Goal: Use online tool/utility: Utilize a website feature to perform a specific function

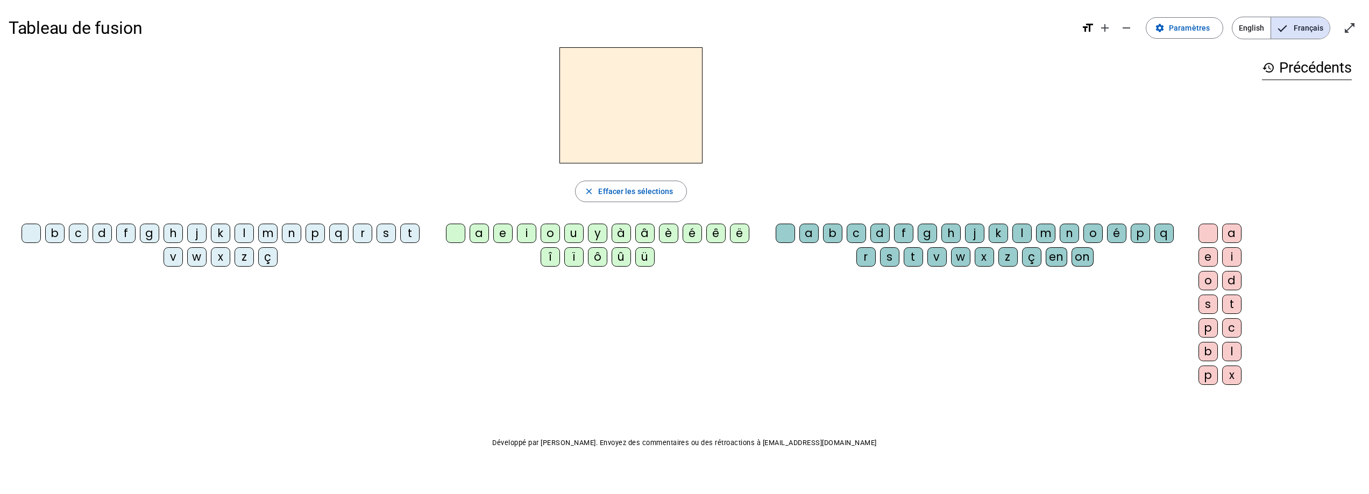
drag, startPoint x: 340, startPoint y: 2, endPoint x: 139, endPoint y: 84, distance: 217.0
click at [139, 84] on div at bounding box center [631, 105] width 1245 height 116
click at [626, 190] on span "Effacer les sélections" at bounding box center [635, 191] width 75 height 13
drag, startPoint x: 171, startPoint y: 238, endPoint x: 523, endPoint y: 121, distance: 370.6
click at [582, 124] on div "close [PERSON_NAME] les sélections b c d f g h j k l m n p q r s t v w x z ç a …" at bounding box center [631, 220] width 1245 height 346
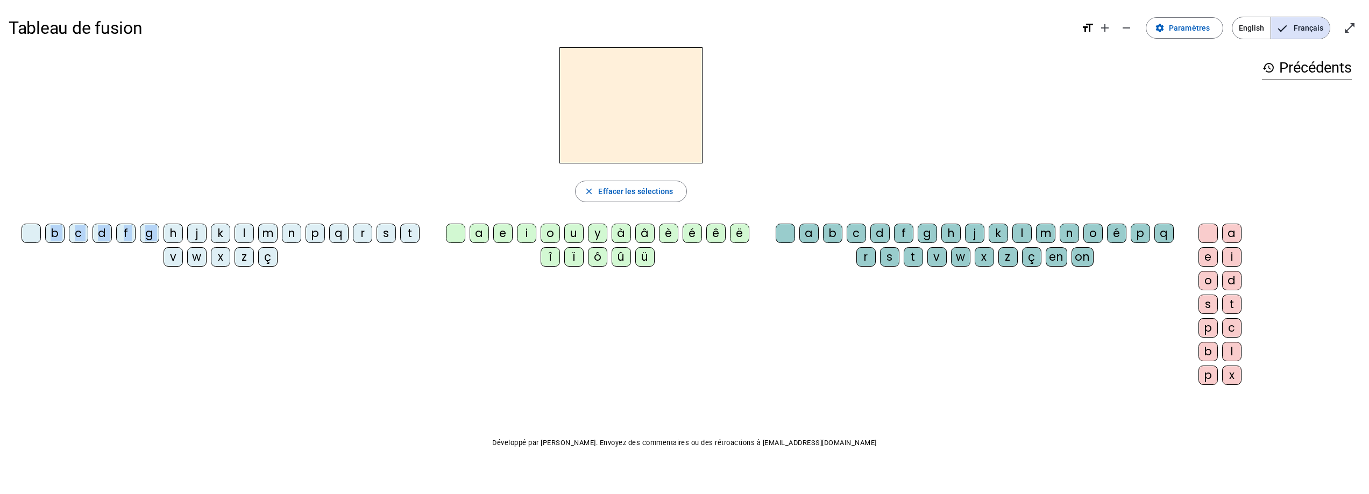
click at [395, 120] on div at bounding box center [631, 105] width 1245 height 116
click at [175, 234] on div "h" at bounding box center [173, 233] width 19 height 19
click at [640, 232] on div "â" at bounding box center [644, 233] width 19 height 19
click at [912, 257] on div "t" at bounding box center [913, 256] width 19 height 19
click at [1192, 34] on span at bounding box center [1184, 28] width 76 height 26
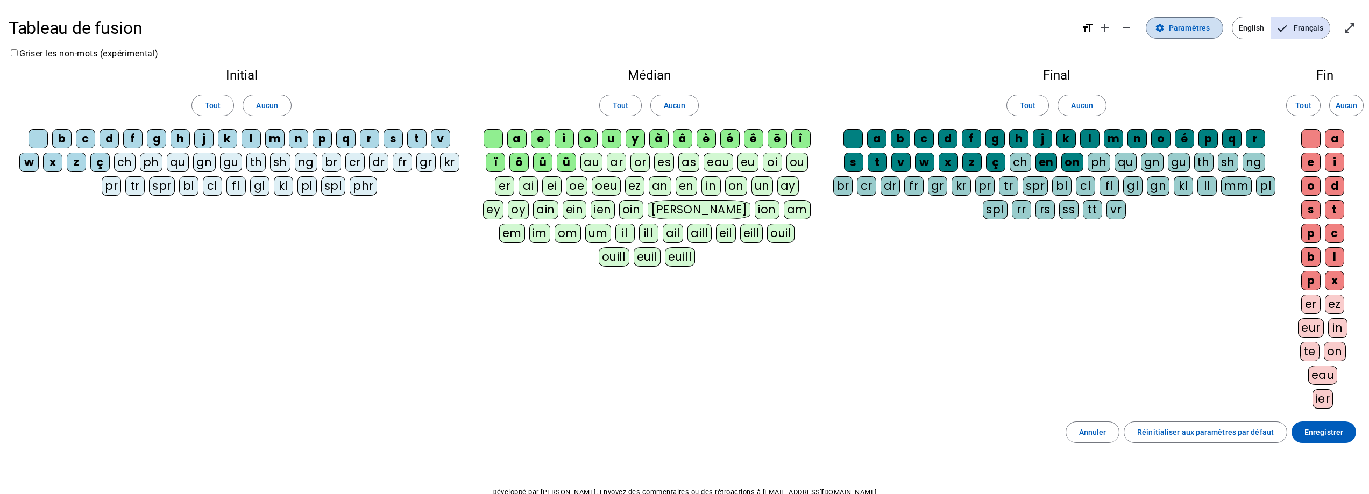
click at [1192, 34] on span at bounding box center [1184, 28] width 76 height 26
click at [1187, 25] on span "Paramètres" at bounding box center [1189, 28] width 41 height 13
click at [1106, 437] on span "Annuler" at bounding box center [1092, 432] width 27 height 13
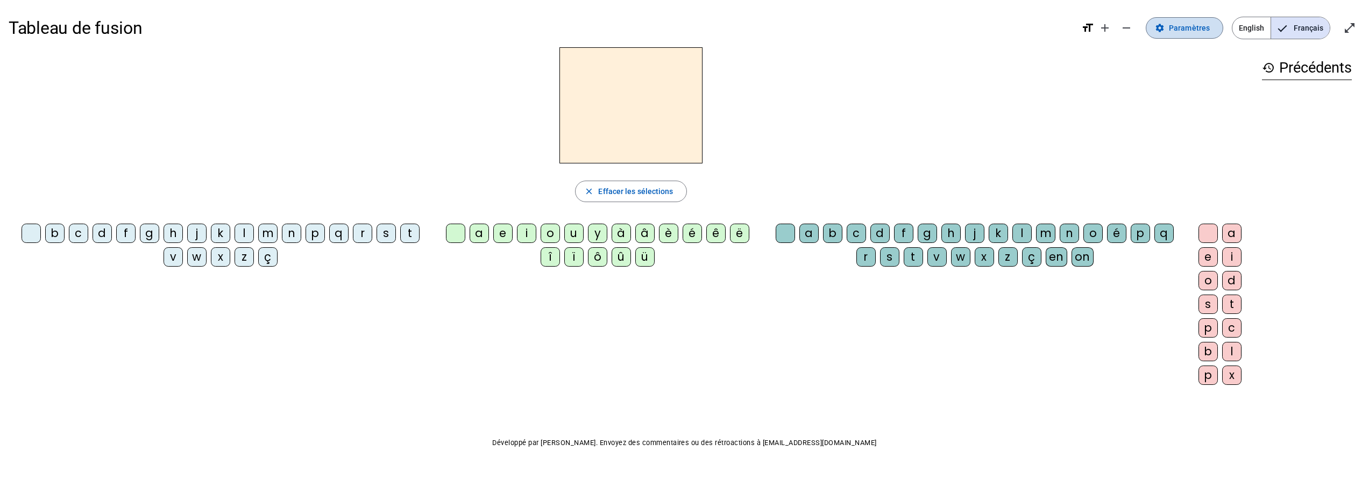
click at [1191, 30] on span "Paramètres" at bounding box center [1189, 28] width 41 height 13
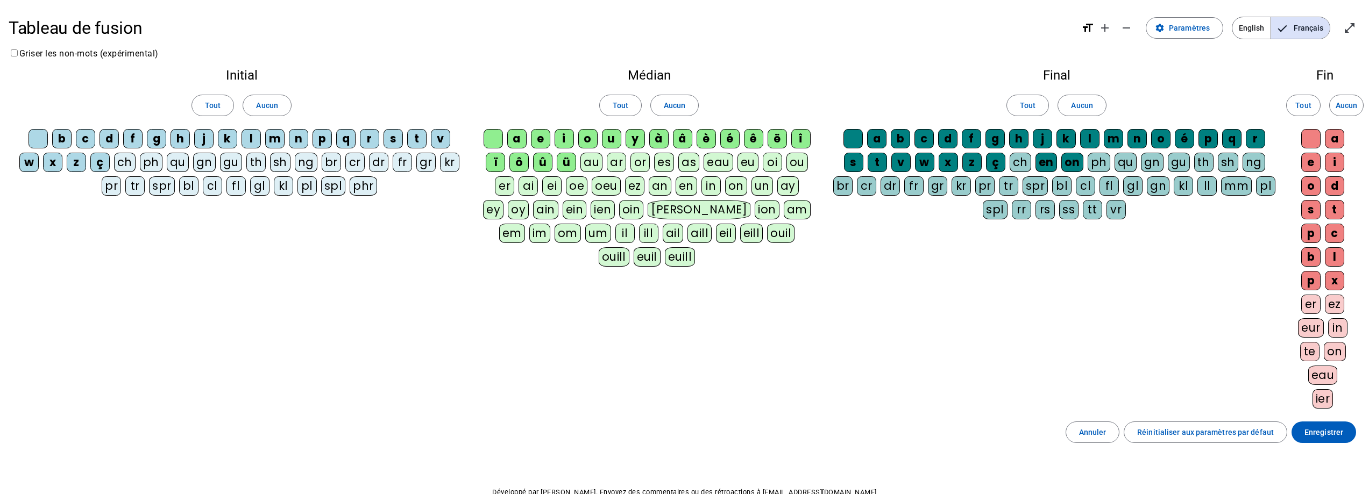
click at [588, 163] on div "au" at bounding box center [591, 162] width 22 height 19
click at [616, 164] on div "ar" at bounding box center [616, 162] width 19 height 19
click at [978, 293] on div "Initial Tout Aucun b c d f g h j k l m n p q r s t v w x z ç ch ph qu gn gu th …" at bounding box center [685, 240] width 1352 height 361
click at [1326, 435] on span "Enregistrer" at bounding box center [1323, 432] width 39 height 13
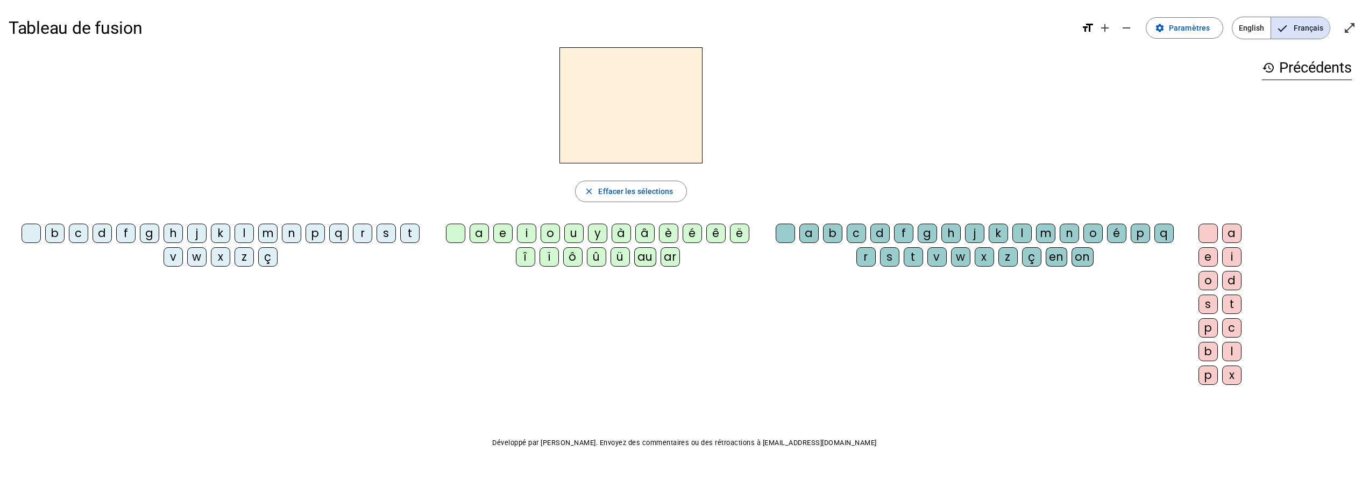
click at [1112, 167] on div "close [PERSON_NAME] les sélections b c d f g h j k l m n p q r s t v w x z ç a …" at bounding box center [631, 220] width 1245 height 346
click at [822, 318] on div "b c d f g h j k l m n p q r s t v w x z ç a e i o u y à â è é ê ë î ï ô û ü au …" at bounding box center [631, 306] width 1245 height 174
click at [643, 255] on div "au" at bounding box center [645, 256] width 22 height 19
click at [680, 257] on letter-bubble "ar" at bounding box center [672, 259] width 24 height 24
click at [608, 259] on letter-bubble "û" at bounding box center [599, 259] width 24 height 24
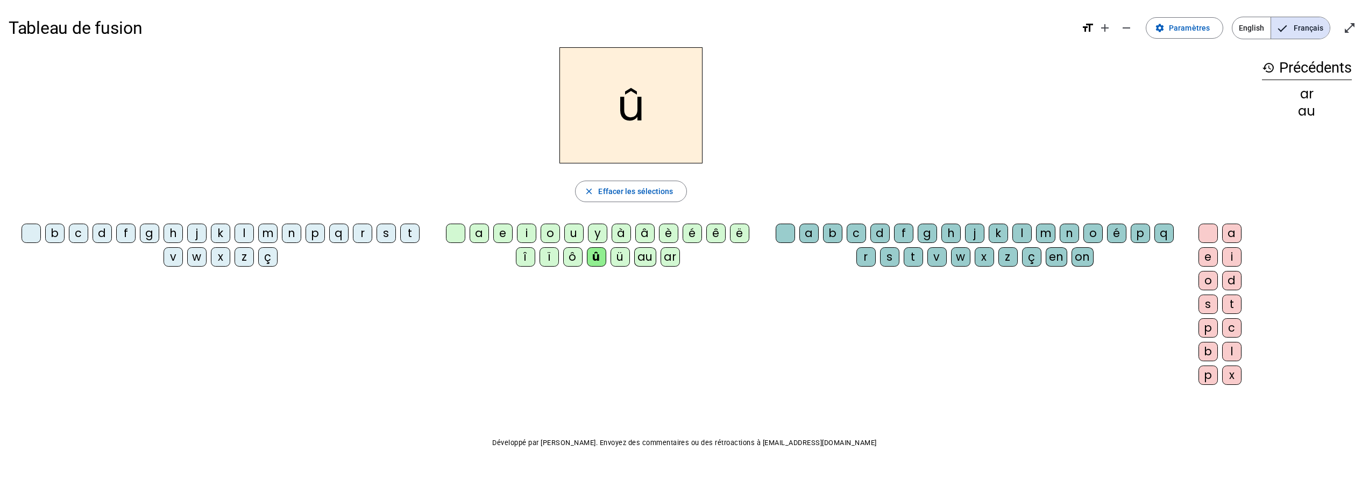
click at [1270, 70] on mat-icon "history" at bounding box center [1268, 67] width 13 height 13
click at [1267, 70] on mat-icon "history" at bounding box center [1268, 67] width 13 height 13
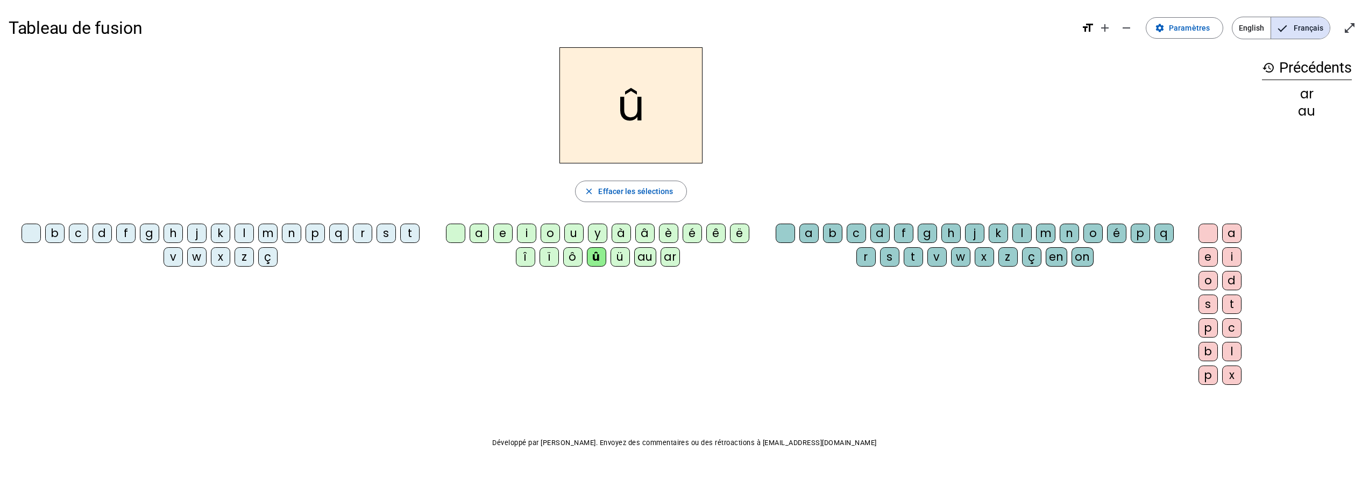
click at [1267, 70] on mat-icon "history" at bounding box center [1268, 67] width 13 height 13
click at [1279, 125] on div "history Précédents ar au" at bounding box center [1306, 211] width 107 height 329
click at [1108, 27] on mat-icon "add" at bounding box center [1104, 28] width 13 height 13
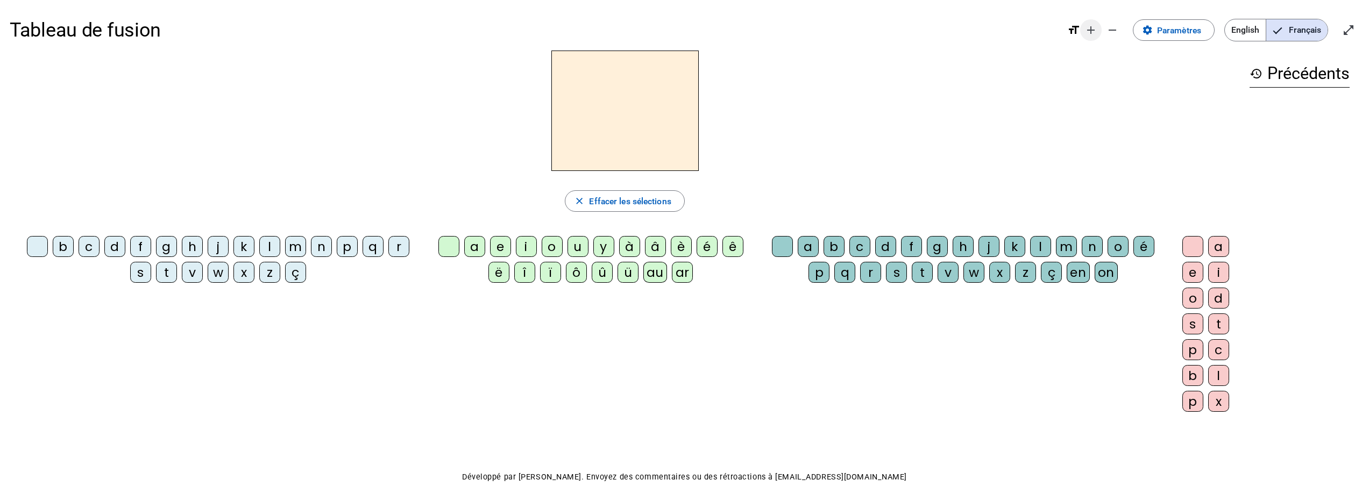
click at [1093, 30] on mat-icon "add" at bounding box center [1090, 30] width 13 height 13
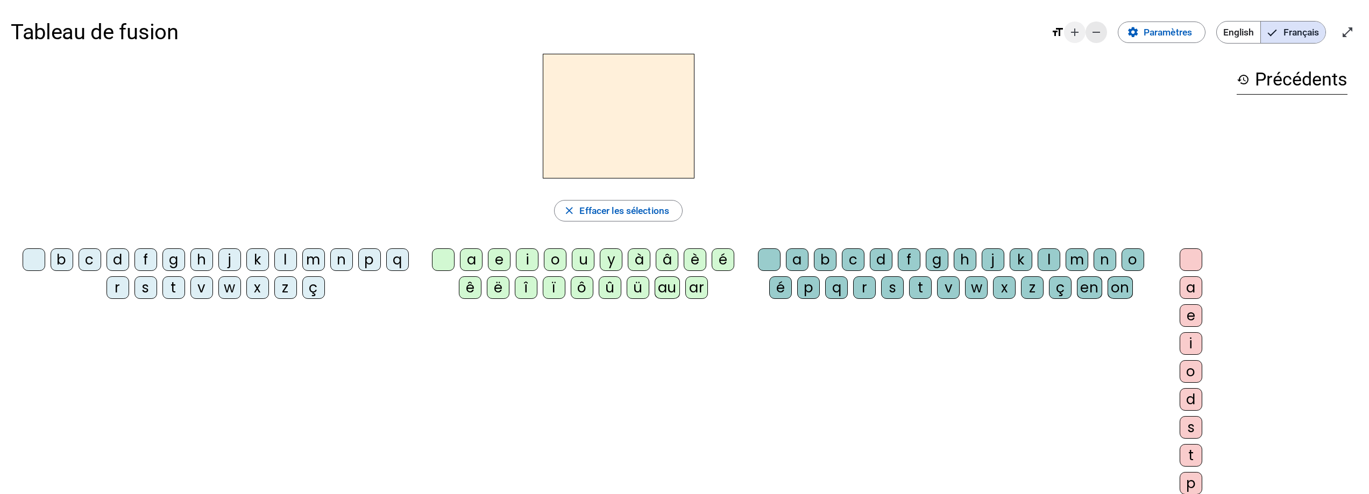
click at [1093, 30] on mat-icon "remove" at bounding box center [1096, 32] width 13 height 13
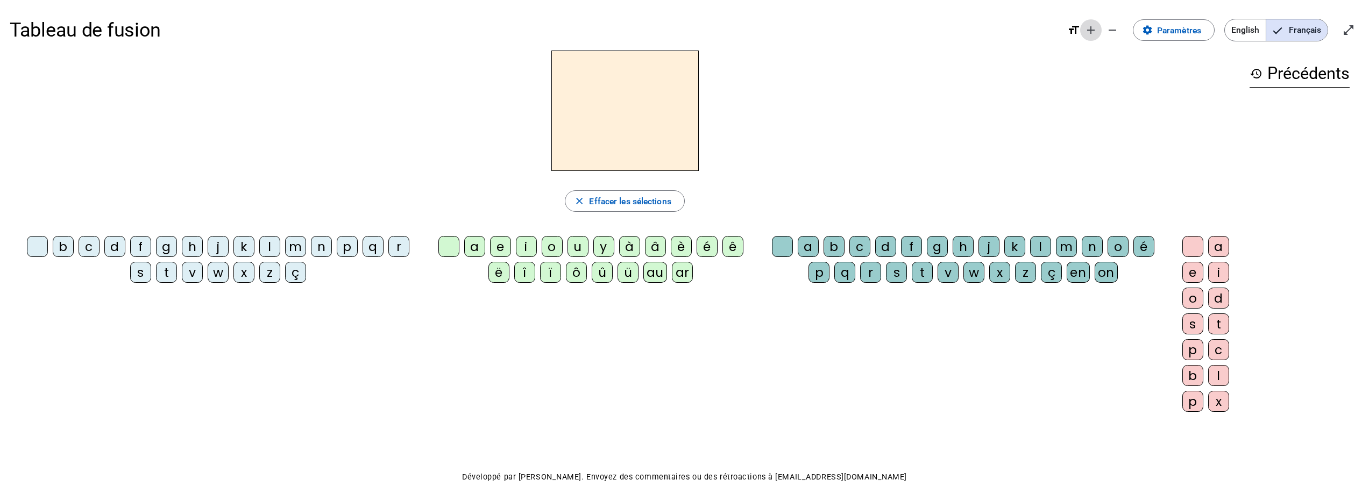
click at [1093, 30] on mat-icon "add" at bounding box center [1090, 30] width 13 height 13
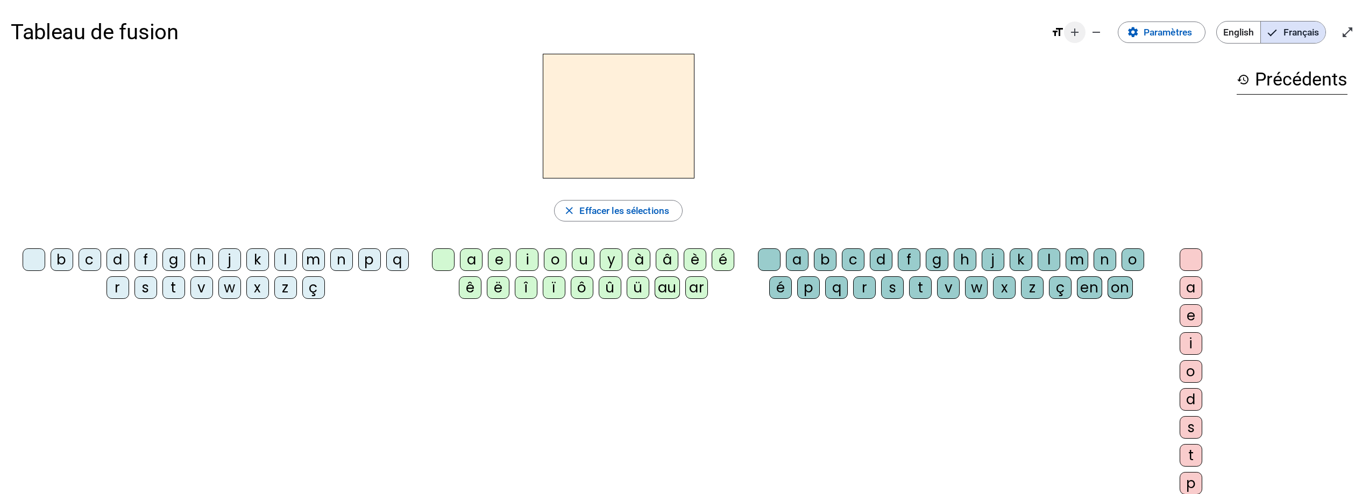
click at [1093, 30] on mat-icon "remove" at bounding box center [1096, 32] width 13 height 13
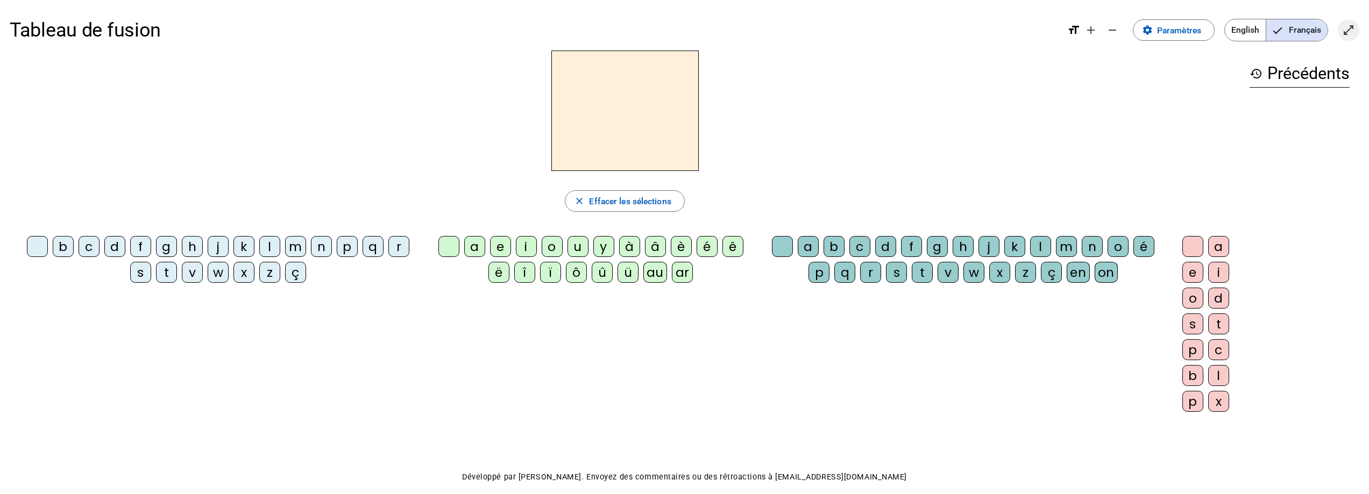
click at [1356, 30] on span "Entrer en plein écran" at bounding box center [1348, 30] width 26 height 26
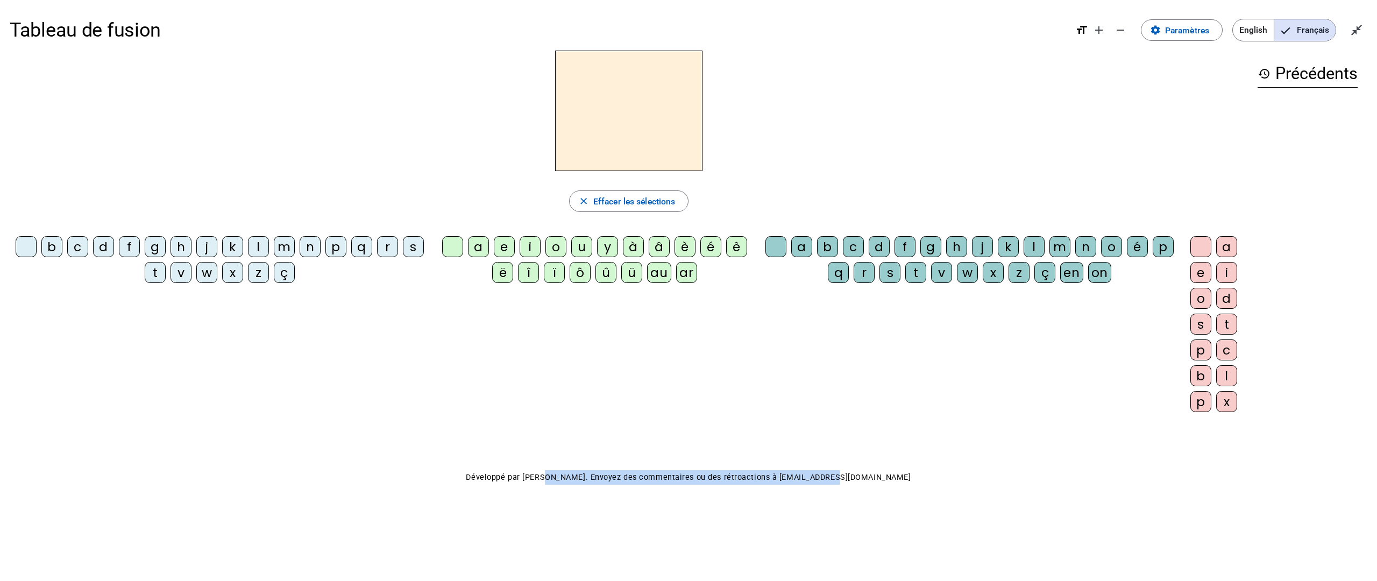
drag, startPoint x: 574, startPoint y: 475, endPoint x: 856, endPoint y: 479, distance: 282.4
click at [856, 479] on p "Développé par [PERSON_NAME]. Envoyez des commentaires ou des rétroactions à [EM…" at bounding box center [689, 477] width 1358 height 15
drag, startPoint x: 883, startPoint y: 480, endPoint x: 904, endPoint y: 482, distance: 21.6
click at [883, 480] on p "Développé par [PERSON_NAME]. Envoyez des commentaires ou des rétroactions à [EM…" at bounding box center [689, 477] width 1358 height 15
click at [961, 486] on div "Tableau de fusion format_size add remove settings Paramètres English Français c…" at bounding box center [688, 274] width 1377 height 549
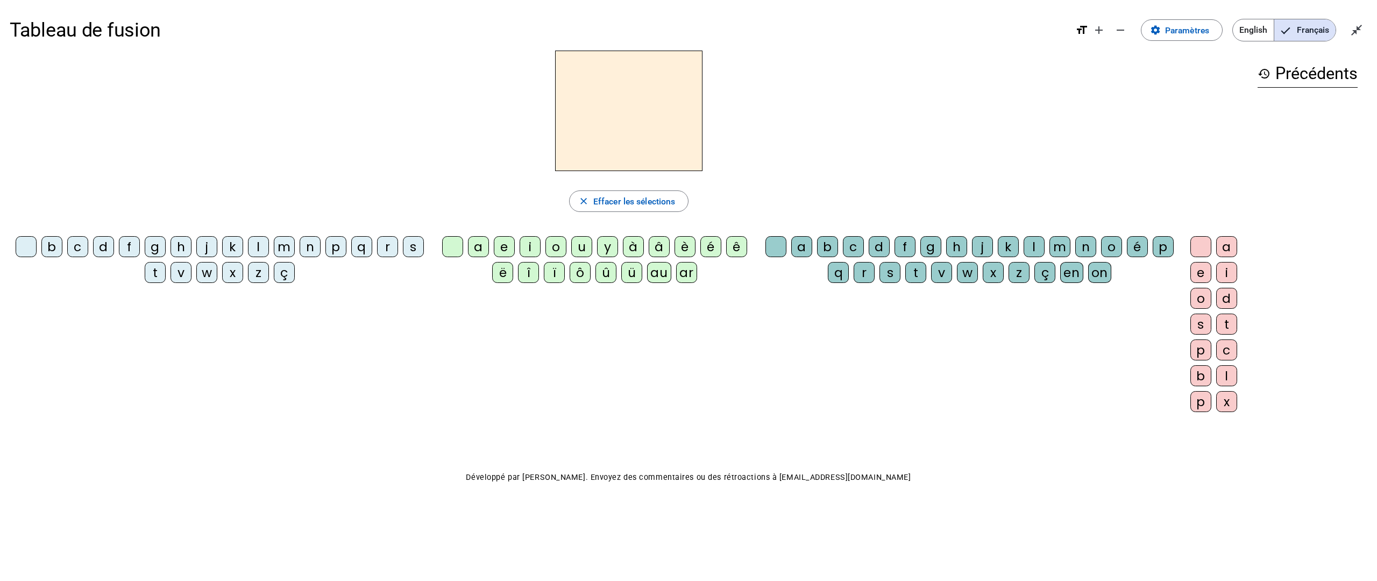
click at [1078, 33] on mat-icon "format_size" at bounding box center [1081, 30] width 13 height 13
click at [1082, 30] on mat-icon "format_size" at bounding box center [1081, 30] width 13 height 13
click at [1244, 31] on span "English" at bounding box center [1253, 30] width 41 height 22
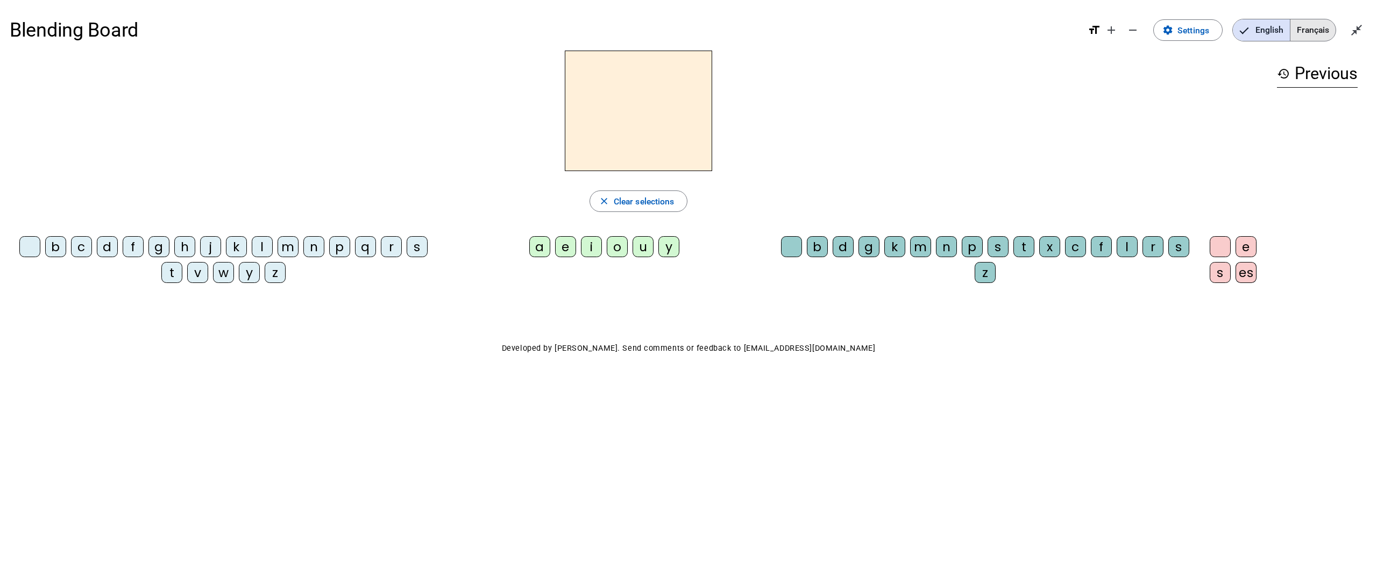
click at [1303, 31] on span "Français" at bounding box center [1312, 30] width 45 height 22
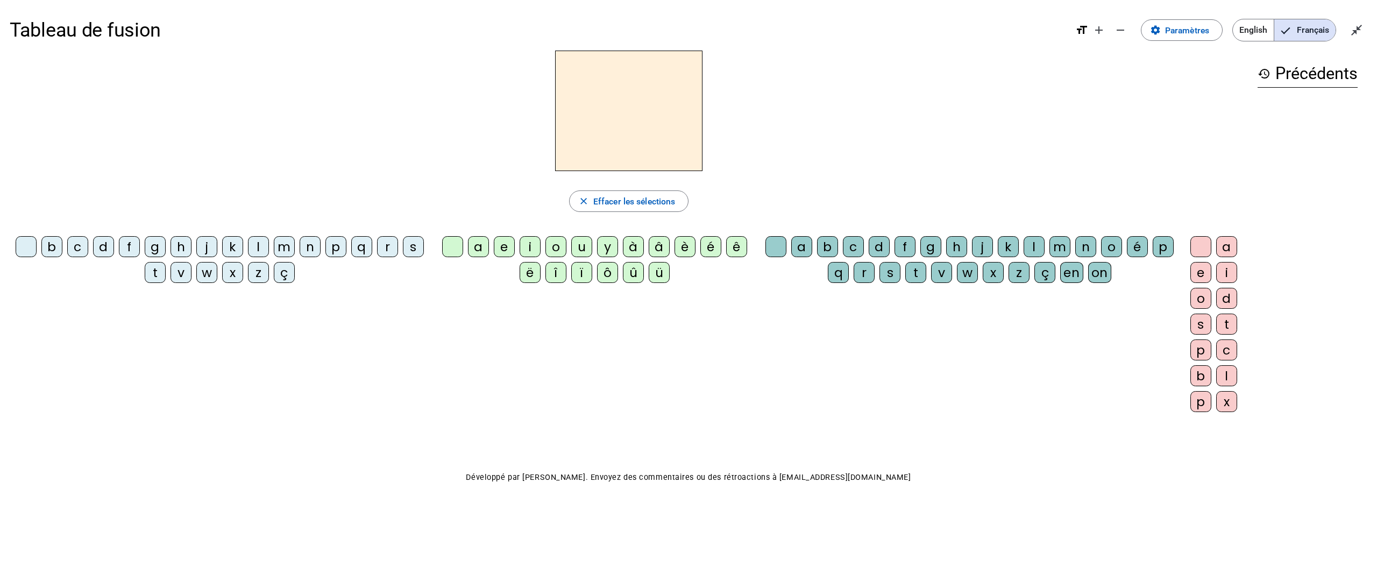
click at [1252, 32] on span "English" at bounding box center [1253, 30] width 41 height 22
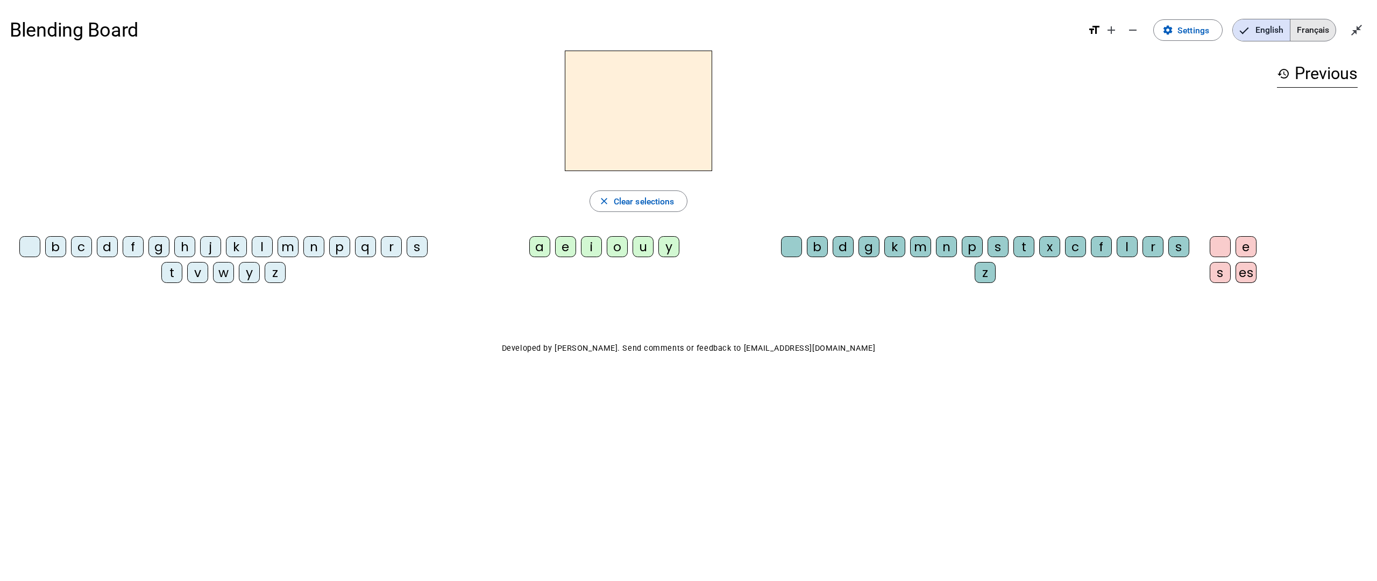
click at [1304, 31] on span "Français" at bounding box center [1312, 30] width 45 height 22
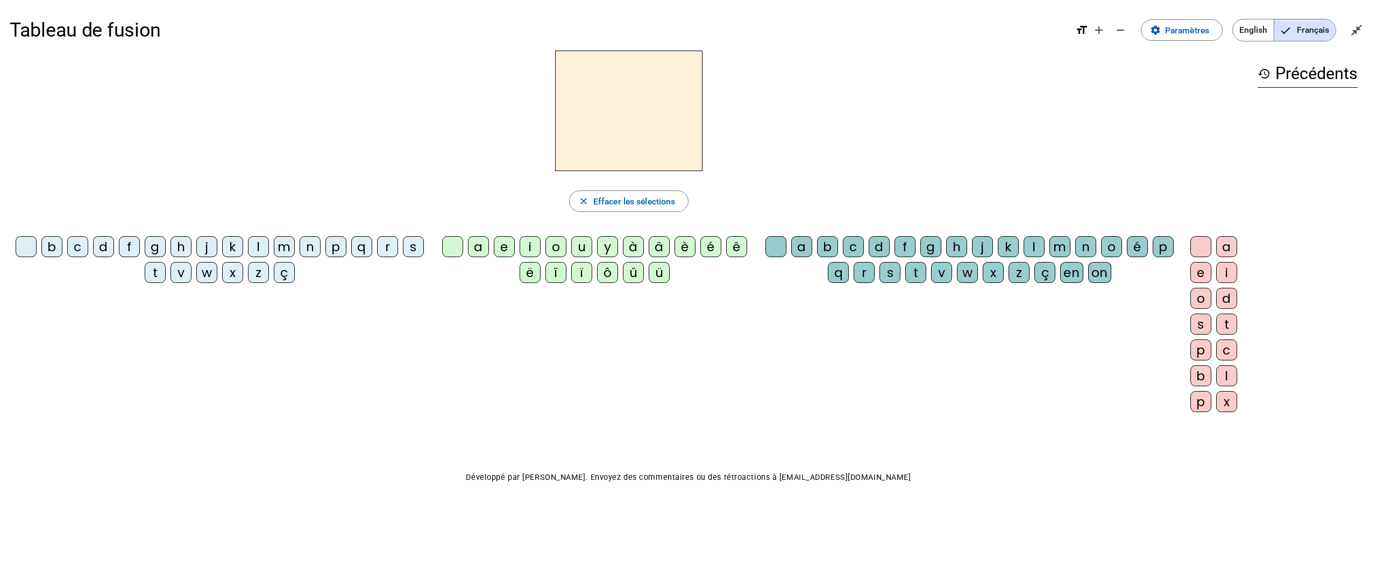
click at [229, 246] on div "k" at bounding box center [232, 246] width 21 height 21
click at [630, 248] on div "à" at bounding box center [633, 246] width 21 height 21
click at [833, 249] on div "b" at bounding box center [827, 246] width 21 height 21
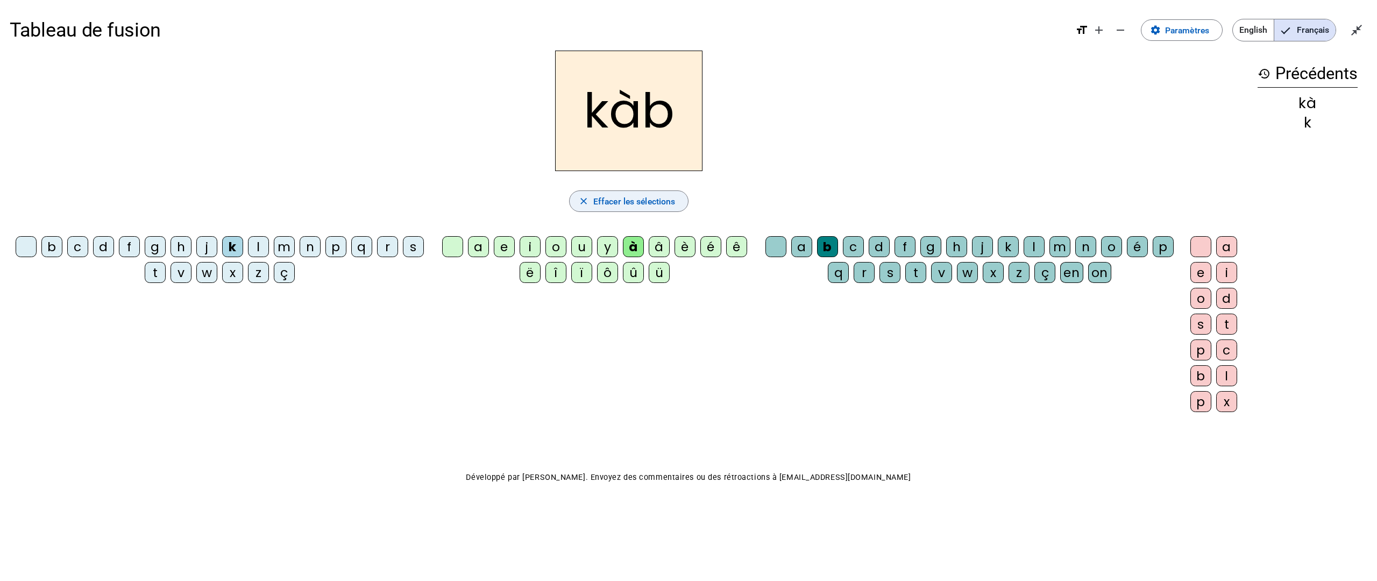
click at [655, 199] on span "Effacer les sélections" at bounding box center [634, 201] width 82 height 15
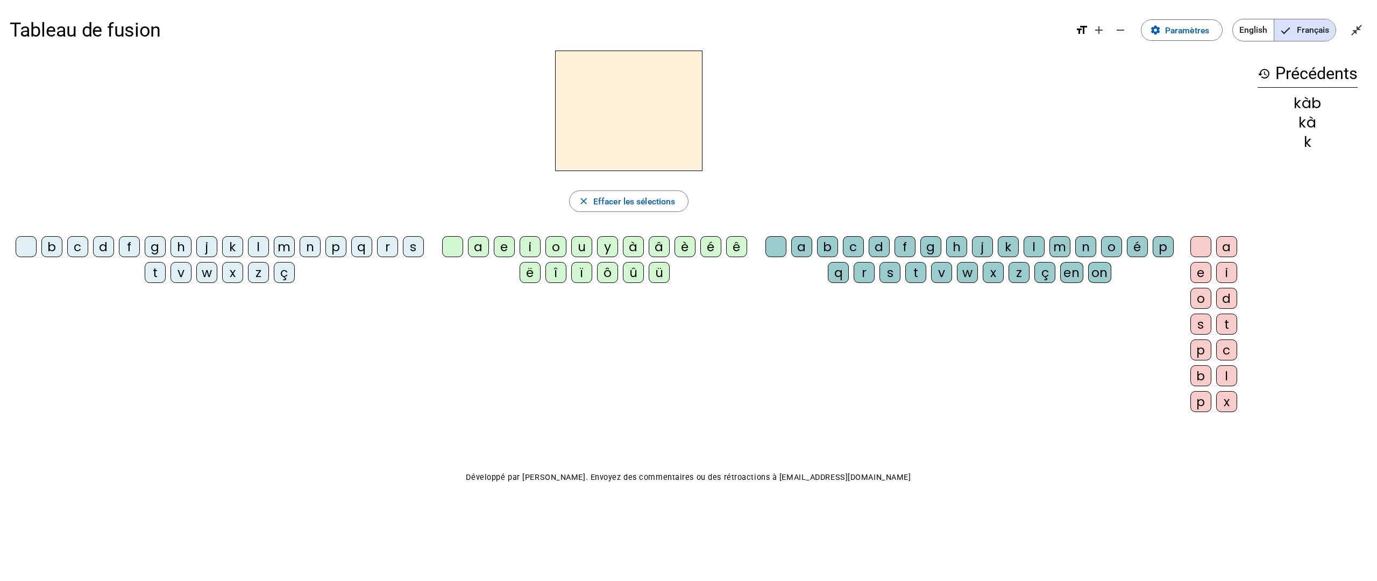
click at [412, 244] on div "s" at bounding box center [413, 246] width 21 height 21
click at [708, 243] on div "é" at bounding box center [710, 246] width 21 height 21
click at [906, 246] on div "f" at bounding box center [904, 246] width 21 height 21
click at [281, 244] on div "m" at bounding box center [284, 246] width 21 height 21
click at [234, 245] on div "k" at bounding box center [232, 246] width 21 height 21
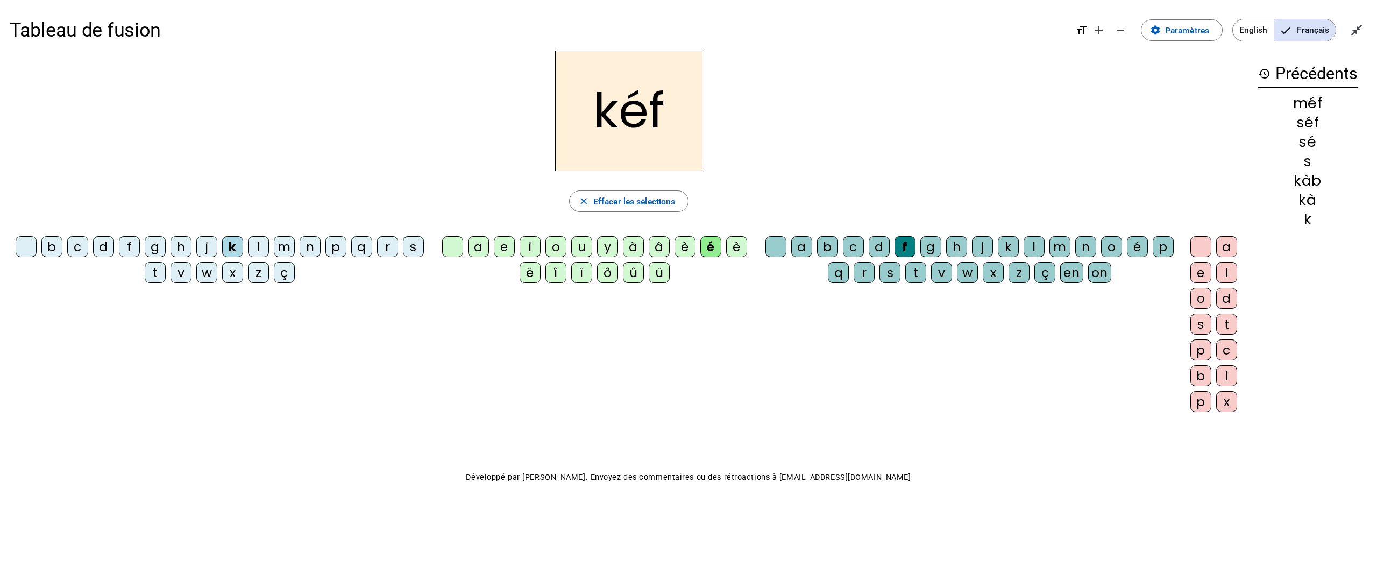
click at [153, 271] on div "t" at bounding box center [155, 272] width 21 height 21
click at [153, 242] on div "g" at bounding box center [155, 246] width 21 height 21
click at [1226, 248] on div "a" at bounding box center [1226, 246] width 21 height 21
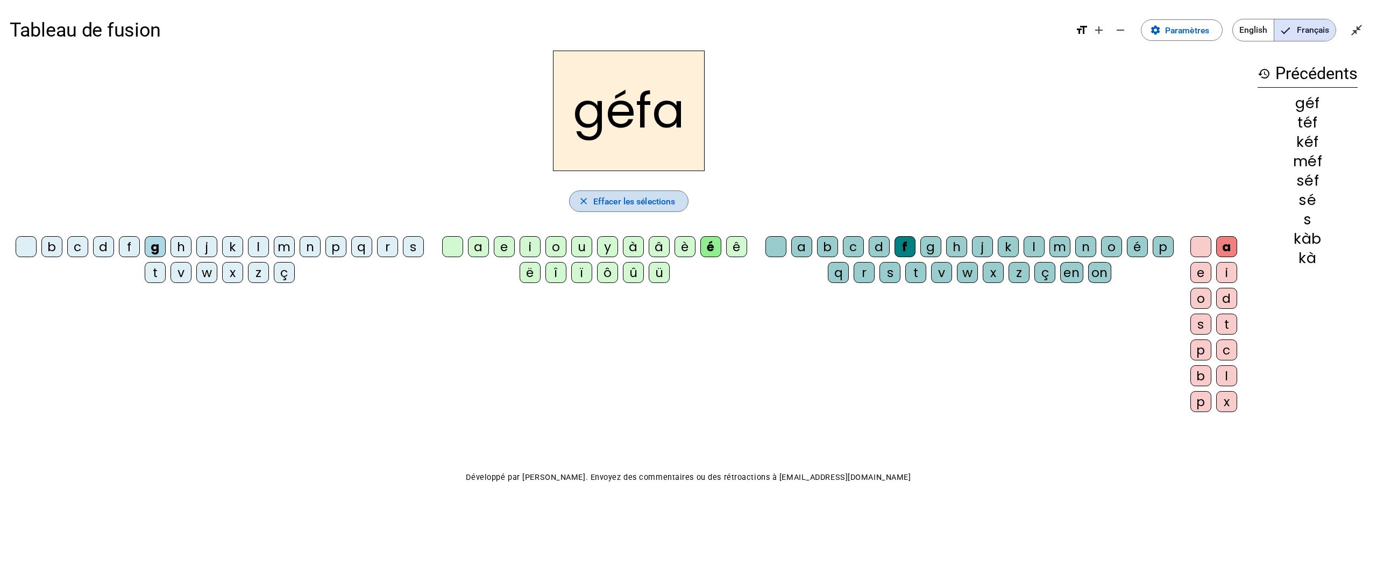
click at [634, 203] on span "Effacer les sélections" at bounding box center [634, 201] width 82 height 15
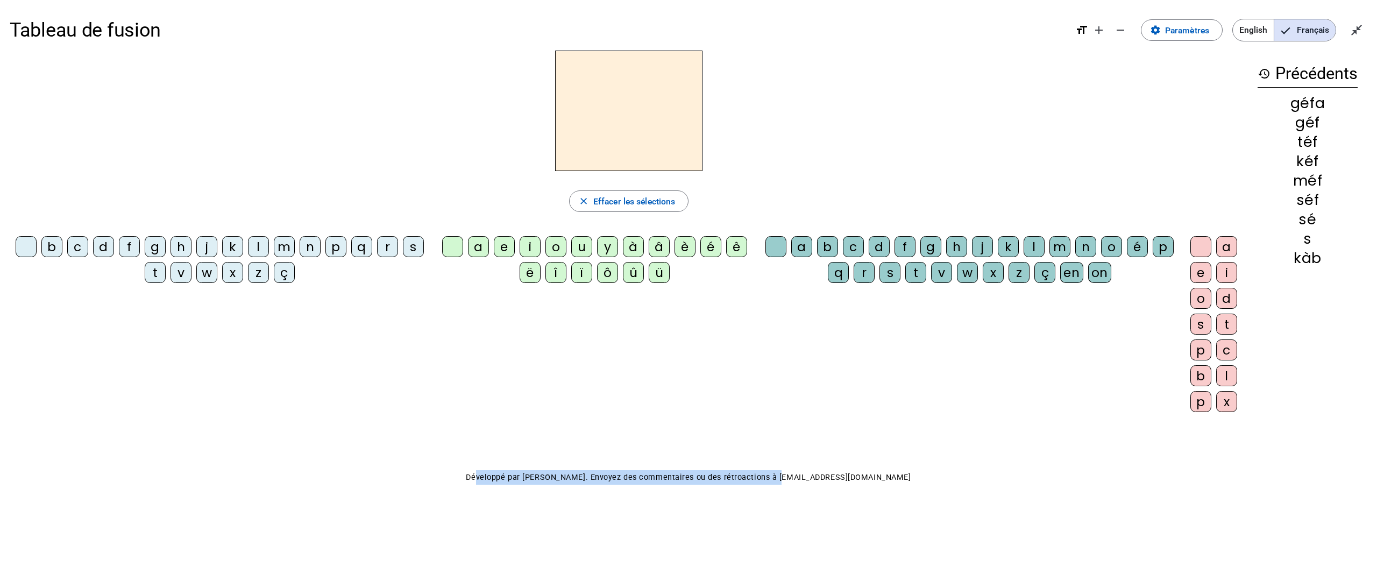
drag, startPoint x: 797, startPoint y: 479, endPoint x: 974, endPoint y: 480, distance: 177.0
click at [974, 480] on p "Développé par [PERSON_NAME]. Envoyez des commentaires ou des rétroactions à [EM…" at bounding box center [689, 477] width 1358 height 15
